Goal: Navigation & Orientation: Find specific page/section

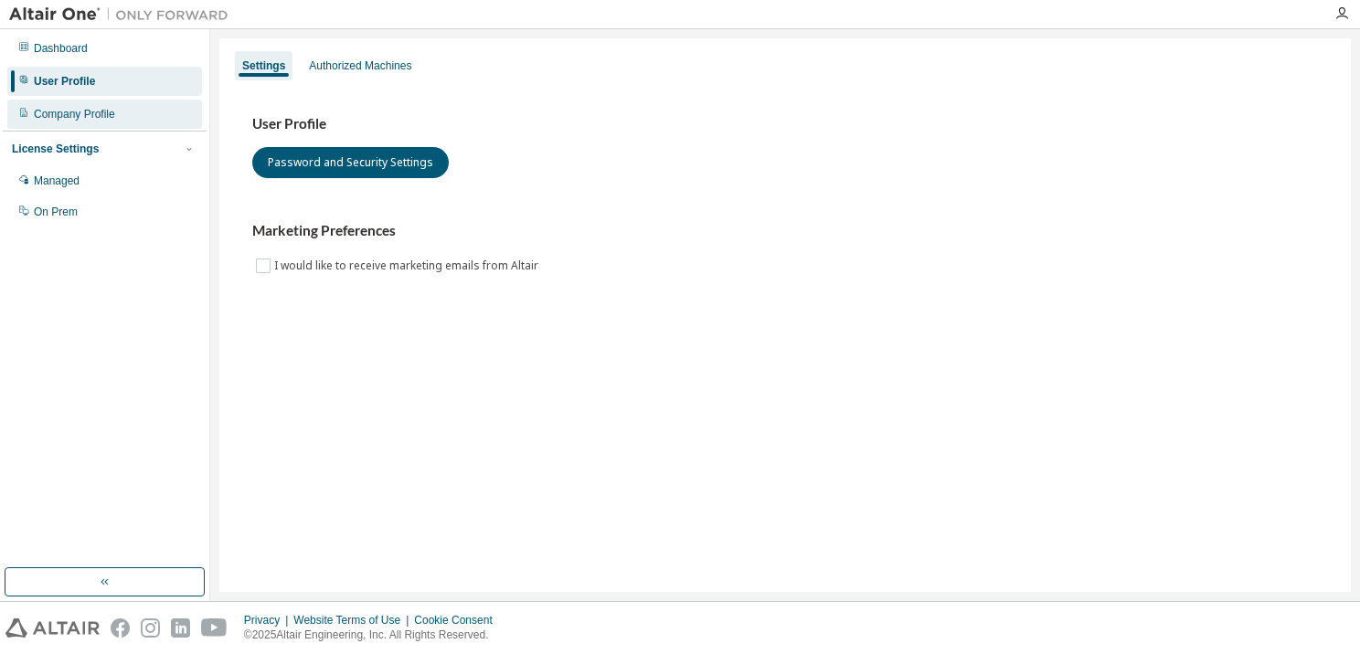
click at [84, 111] on div "Company Profile" at bounding box center [74, 114] width 81 height 15
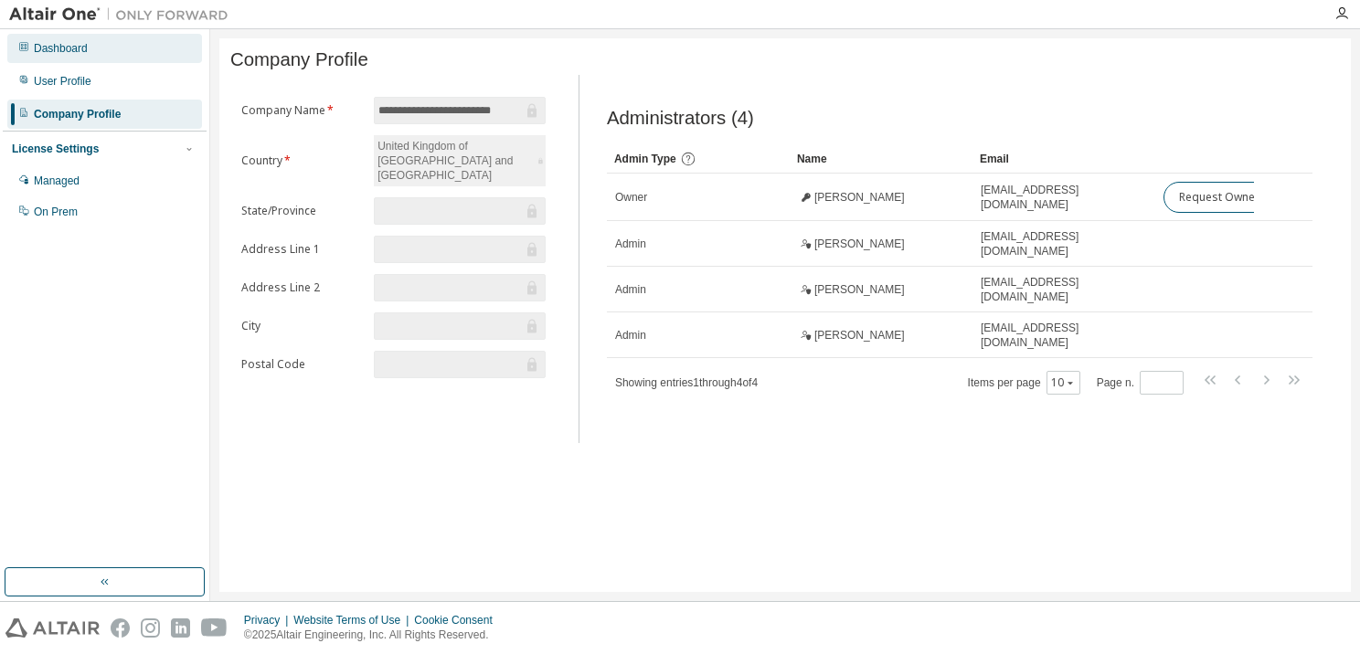
click at [61, 41] on div "Dashboard" at bounding box center [61, 48] width 54 height 15
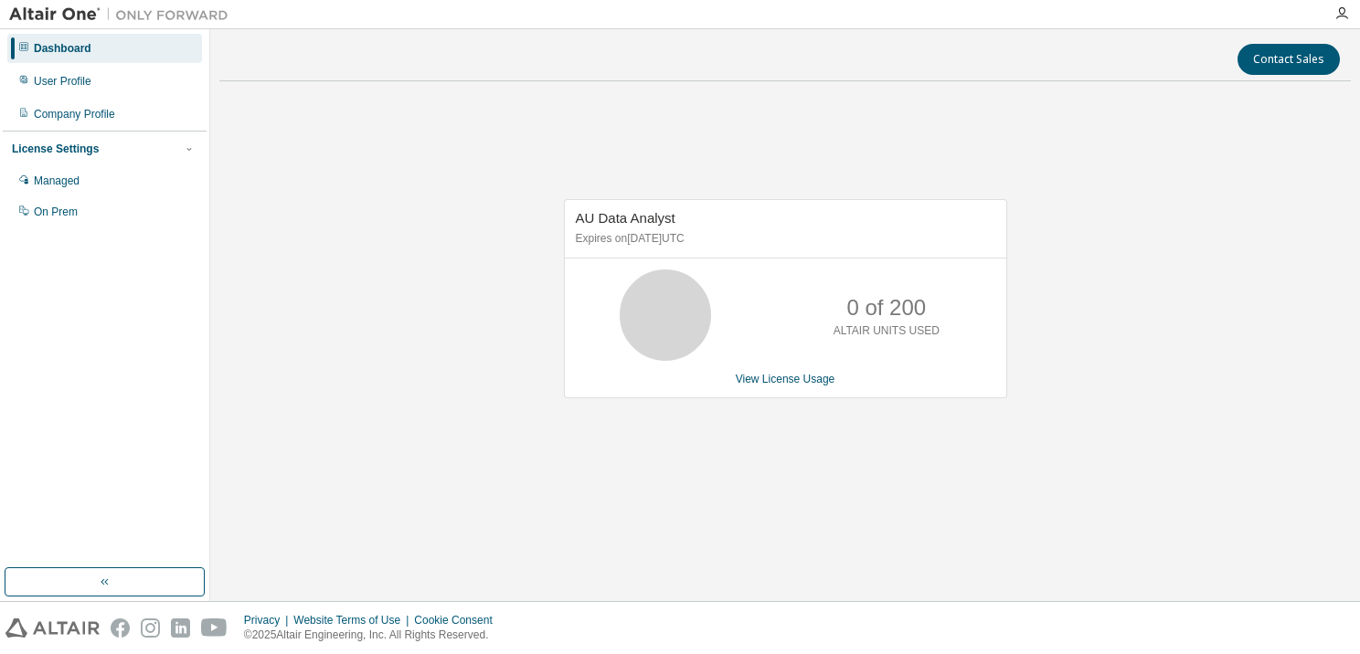
click at [38, 11] on img at bounding box center [123, 14] width 228 height 18
